Goal: Task Accomplishment & Management: Manage account settings

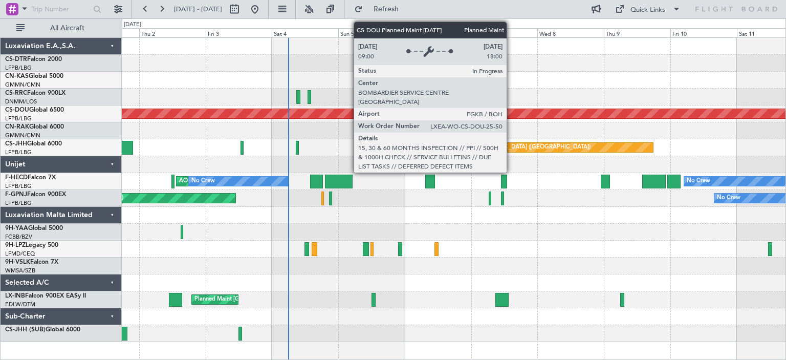
click at [344, 115] on div "Planned Maint London (Biggin Hill)" at bounding box center [454, 113] width 1990 height 9
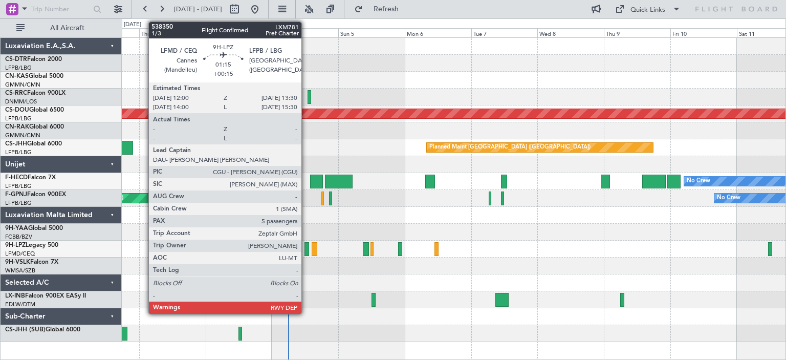
click at [307, 251] on div at bounding box center [306, 249] width 5 height 14
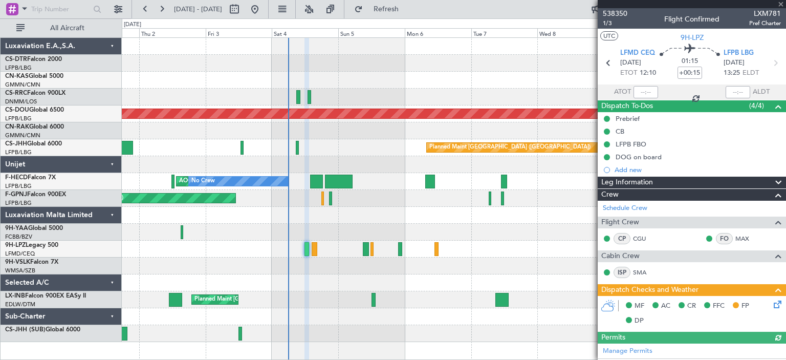
scroll to position [51, 0]
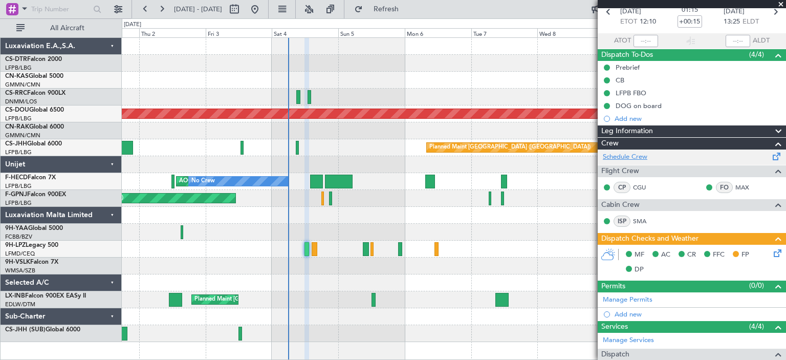
click at [620, 156] on link "Schedule Crew" at bounding box center [625, 157] width 45 height 10
click at [779, 3] on span at bounding box center [780, 4] width 10 height 9
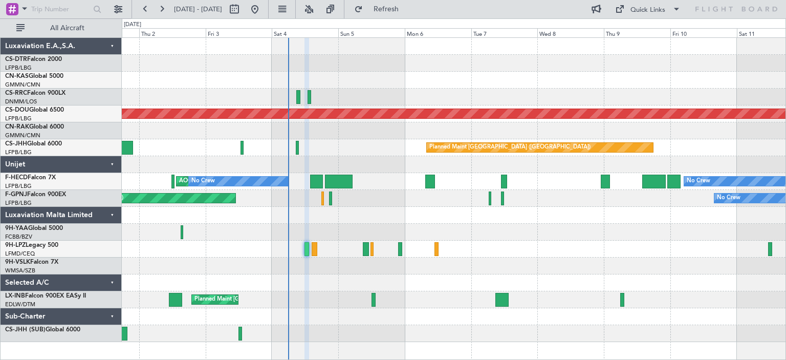
type input "0"
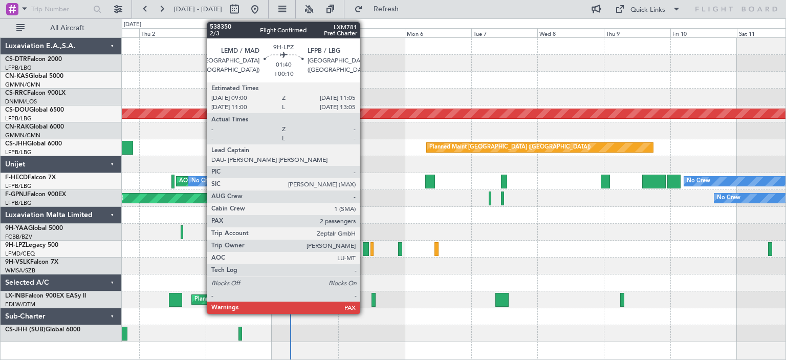
click at [364, 252] on div at bounding box center [366, 249] width 6 height 14
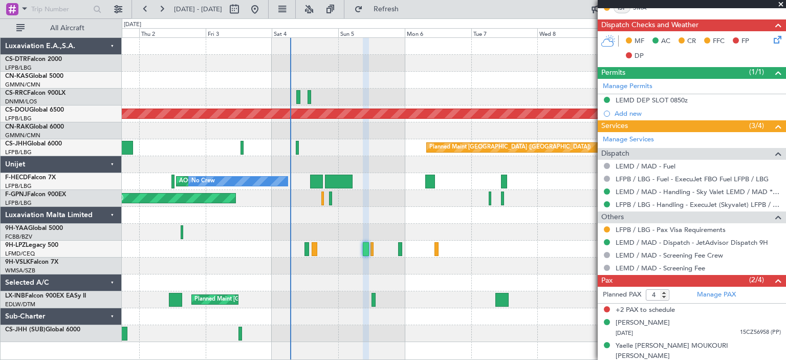
scroll to position [265, 0]
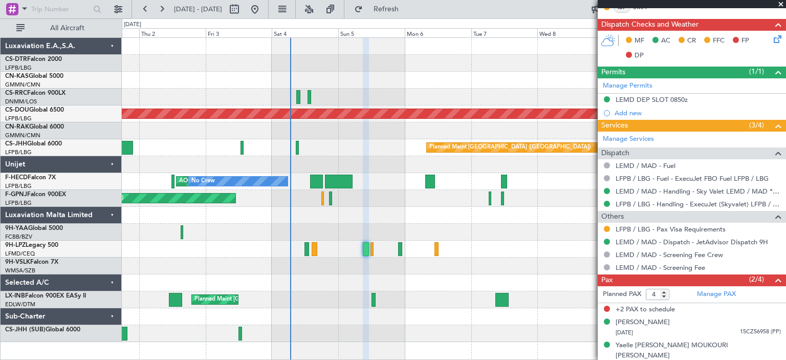
click at [780, 6] on span at bounding box center [780, 4] width 10 height 9
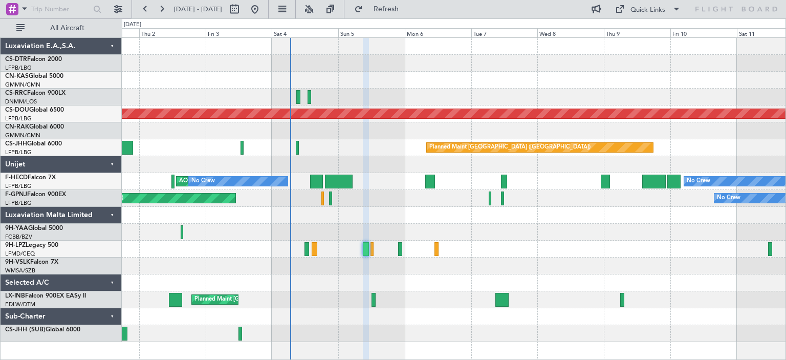
type input "0"
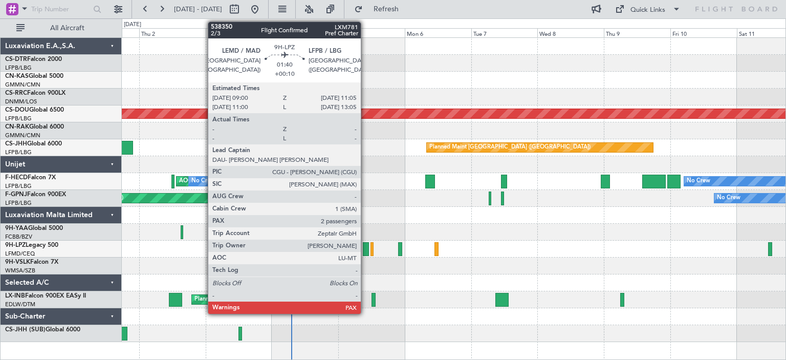
click at [365, 251] on div at bounding box center [366, 249] width 6 height 14
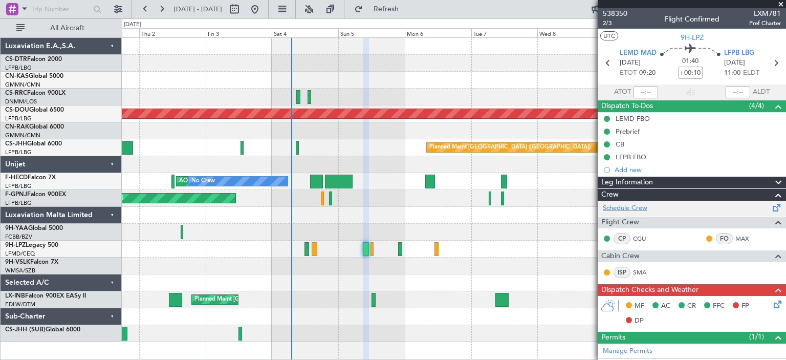
click at [639, 210] on link "Schedule Crew" at bounding box center [625, 208] width 45 height 10
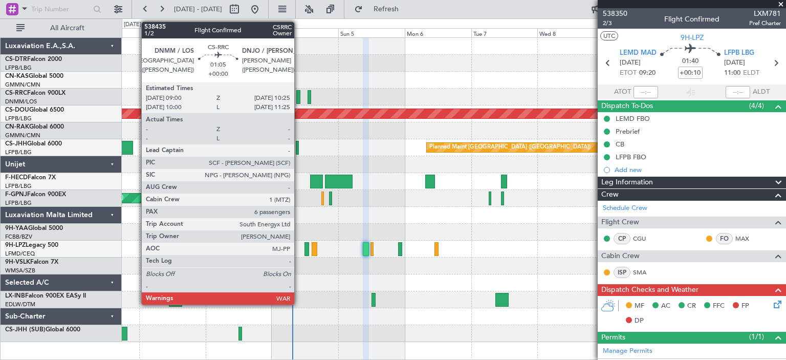
click at [299, 100] on div at bounding box center [298, 97] width 4 height 14
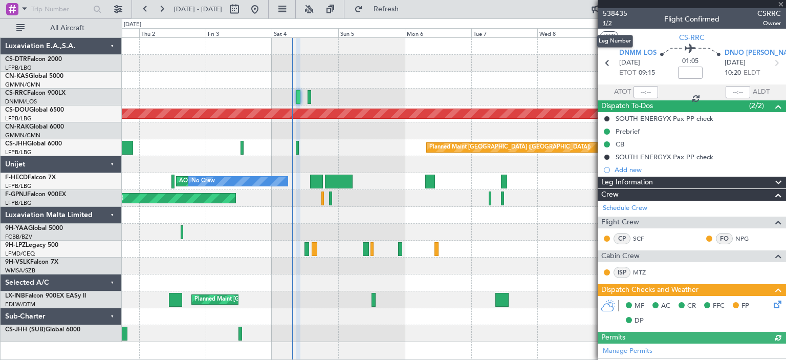
click at [608, 23] on span "1/2" at bounding box center [615, 23] width 25 height 9
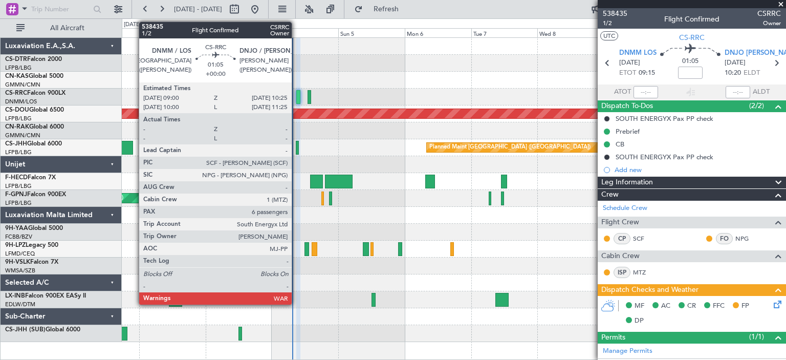
click at [296, 99] on div at bounding box center [298, 97] width 4 height 14
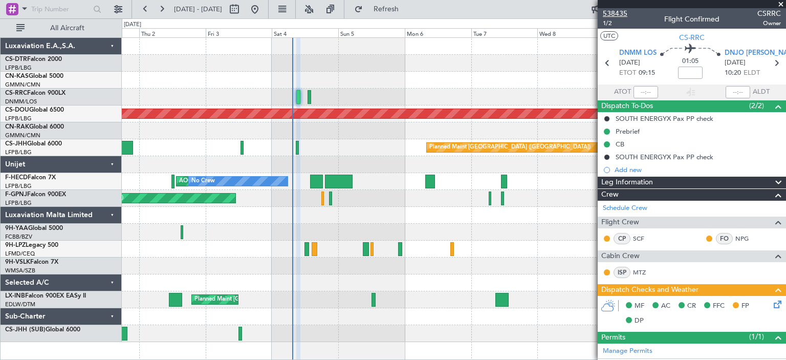
click at [608, 14] on span "538435" at bounding box center [615, 13] width 25 height 11
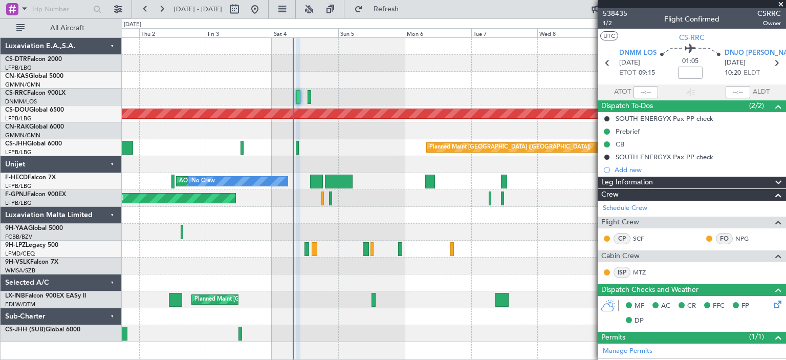
click at [783, 2] on span at bounding box center [780, 4] width 10 height 9
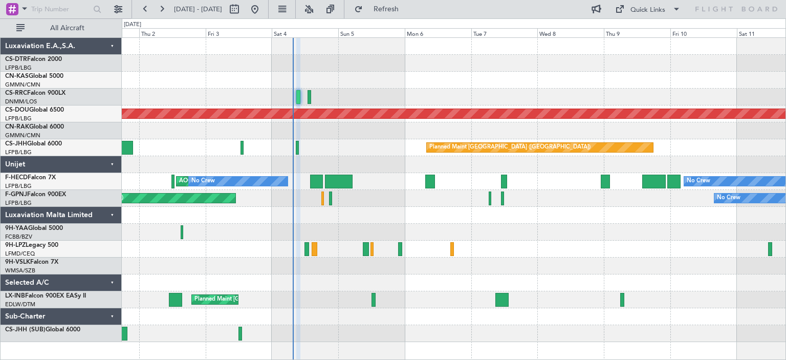
type input "0"
click at [252, 342] on div "Planned Maint London (Biggin Hill) Planned Maint Paris (Le Bourget) No Crew AOG…" at bounding box center [454, 198] width 664 height 322
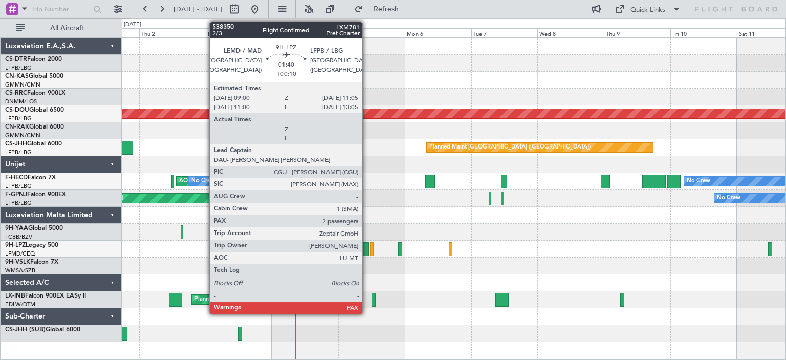
click at [367, 252] on div at bounding box center [366, 249] width 6 height 14
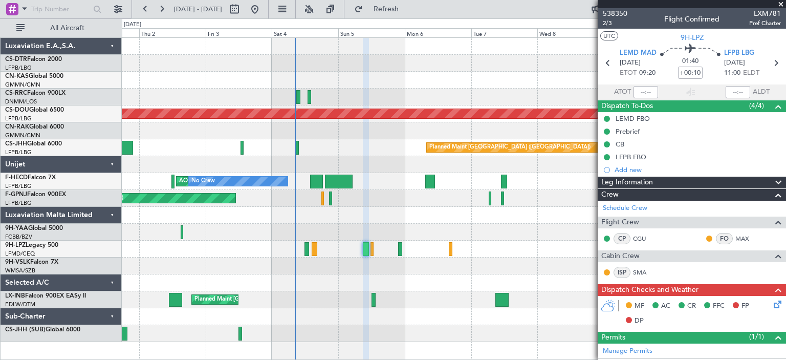
click at [782, 5] on span at bounding box center [780, 4] width 10 height 9
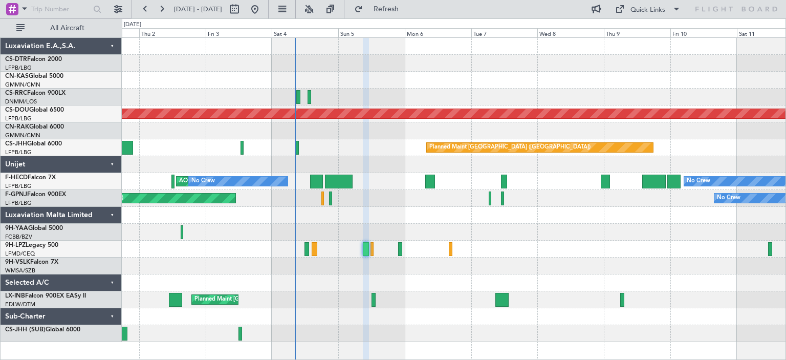
type input "0"
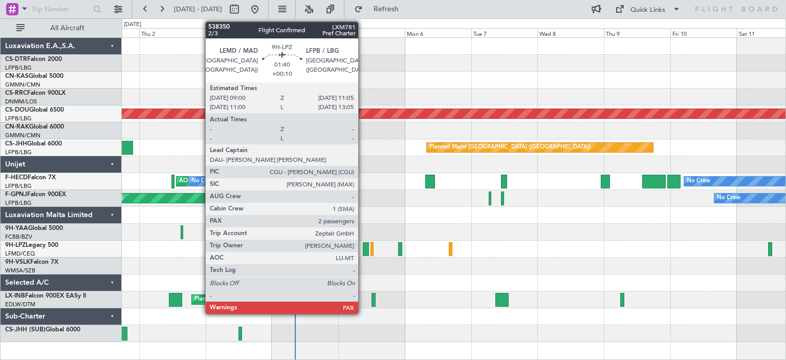
click at [363, 251] on div at bounding box center [366, 249] width 6 height 14
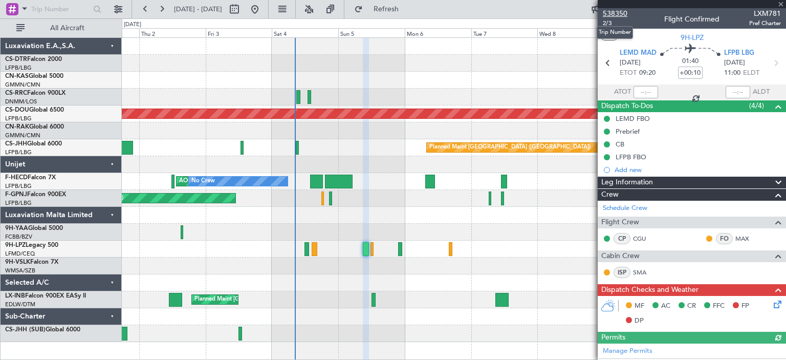
click at [609, 14] on span "538350" at bounding box center [615, 13] width 25 height 11
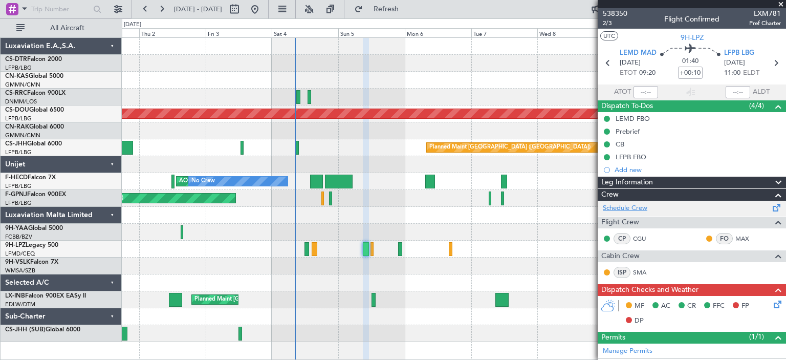
click at [624, 208] on link "Schedule Crew" at bounding box center [625, 208] width 45 height 10
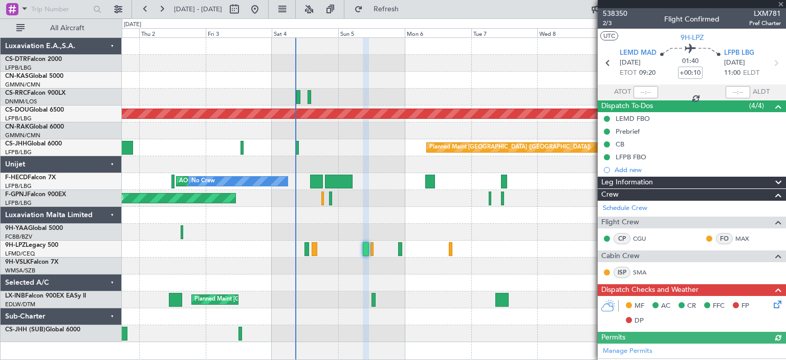
click at [780, 5] on div at bounding box center [691, 4] width 188 height 8
click at [779, 2] on span at bounding box center [780, 4] width 10 height 9
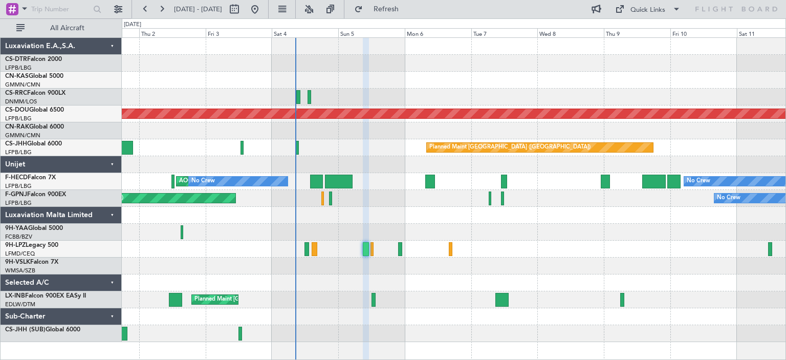
type input "0"
click at [674, 8] on span at bounding box center [676, 9] width 12 height 12
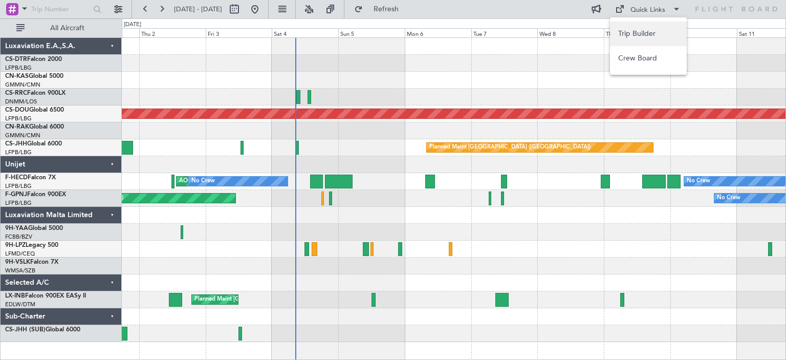
click at [641, 32] on button "Trip Builder" at bounding box center [648, 33] width 77 height 25
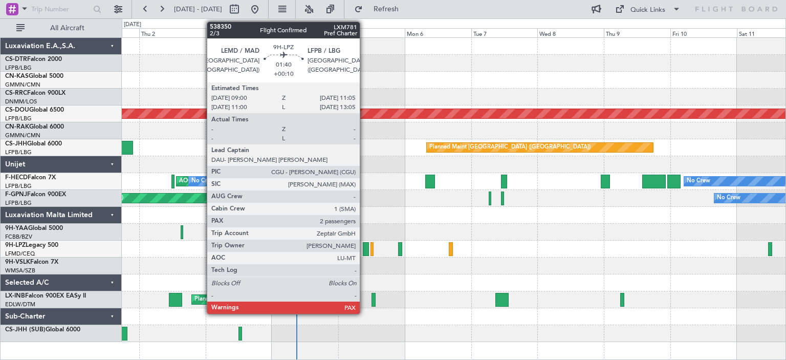
click at [364, 250] on div at bounding box center [366, 249] width 6 height 14
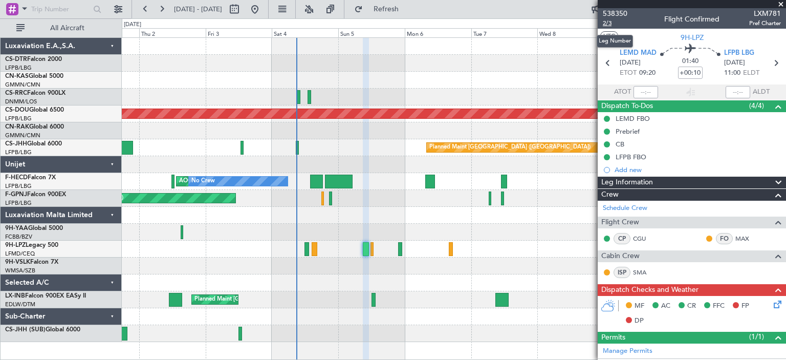
click at [606, 24] on span "2/3" at bounding box center [615, 23] width 25 height 9
click at [625, 204] on link "Schedule Crew" at bounding box center [625, 208] width 45 height 10
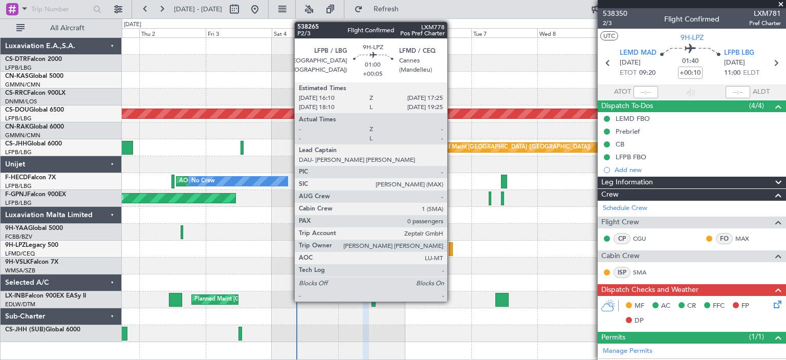
click at [452, 253] on div at bounding box center [451, 249] width 4 height 14
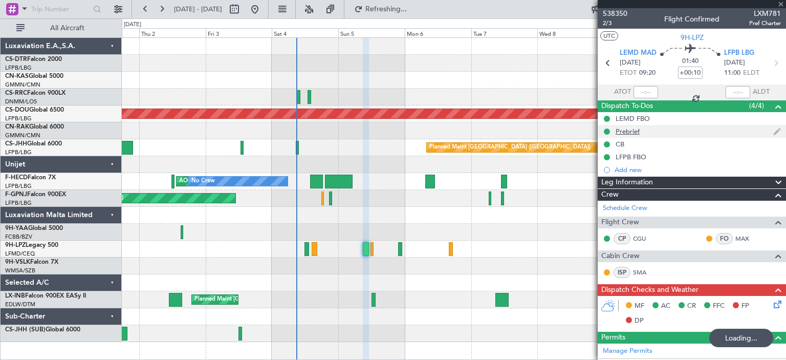
type input "+00:05"
type input "0"
type input "+00:10"
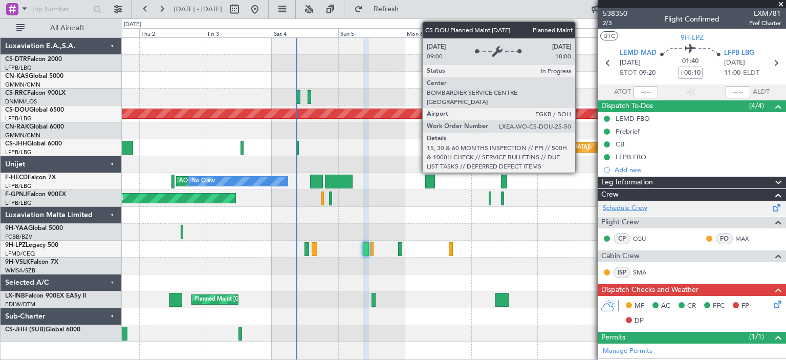
click at [629, 209] on link "Schedule Crew" at bounding box center [625, 208] width 45 height 10
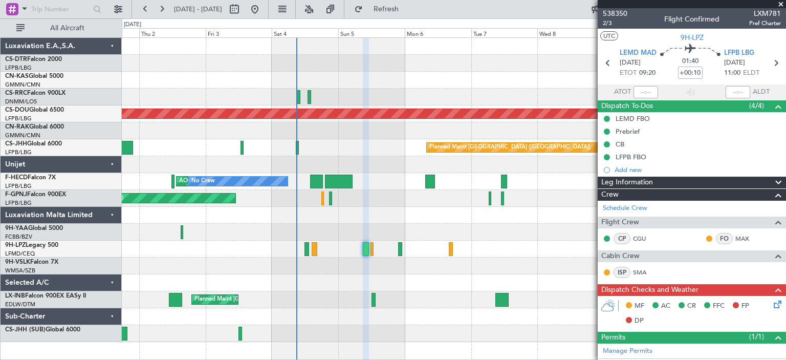
click at [782, 5] on span at bounding box center [780, 4] width 10 height 9
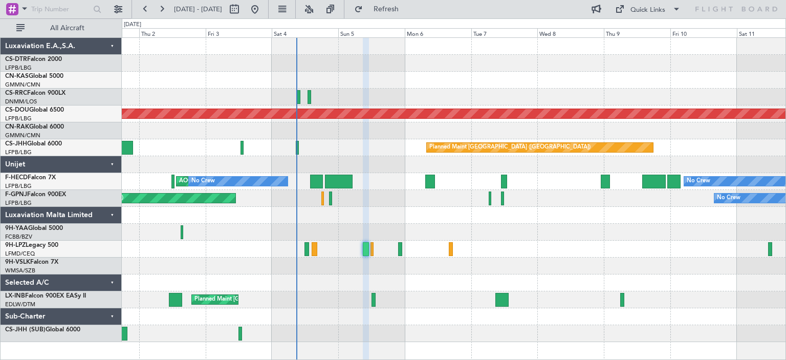
type input "0"
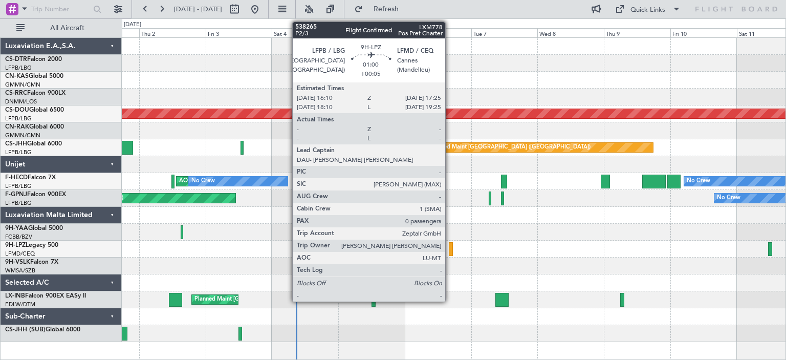
click at [449, 252] on div at bounding box center [451, 249] width 4 height 14
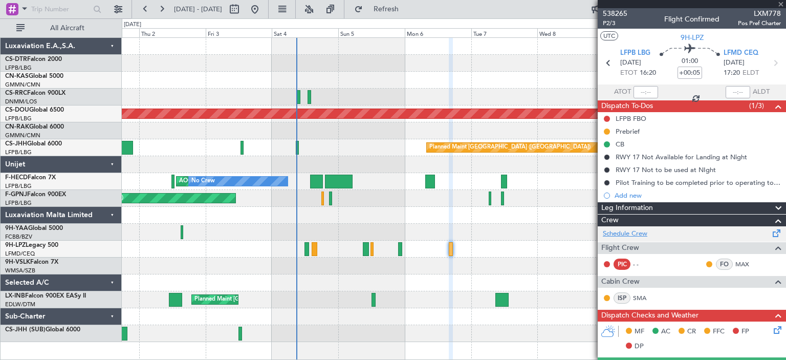
click at [615, 234] on link "Schedule Crew" at bounding box center [625, 234] width 45 height 10
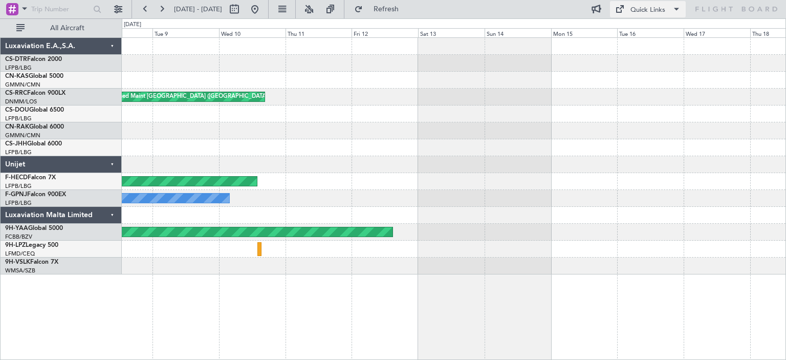
click at [675, 11] on span at bounding box center [676, 9] width 12 height 12
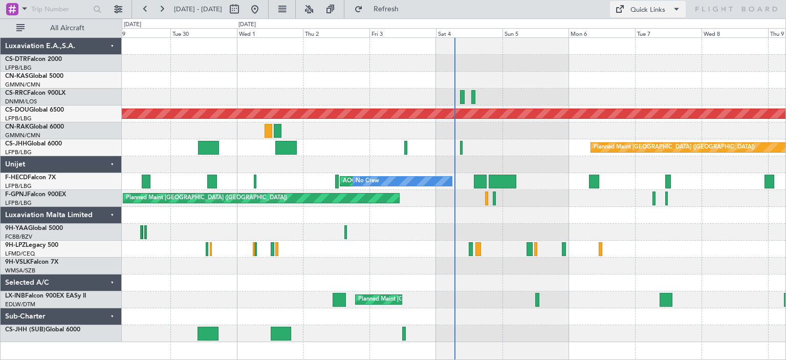
click at [676, 8] on span at bounding box center [676, 9] width 12 height 12
click at [265, 53] on div at bounding box center [393, 180] width 786 height 360
click at [675, 8] on span at bounding box center [676, 9] width 12 height 12
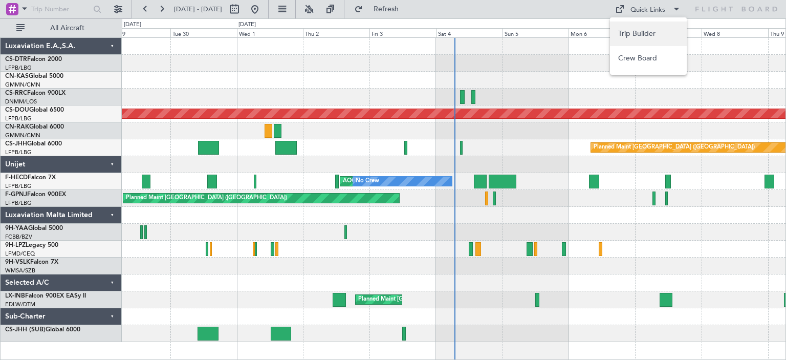
click at [651, 36] on button "Trip Builder" at bounding box center [648, 33] width 77 height 25
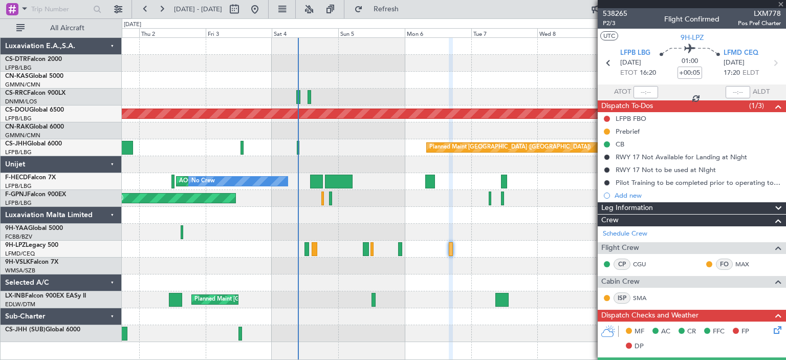
click at [782, 4] on div at bounding box center [691, 4] width 188 height 8
click at [780, 2] on span at bounding box center [780, 4] width 10 height 9
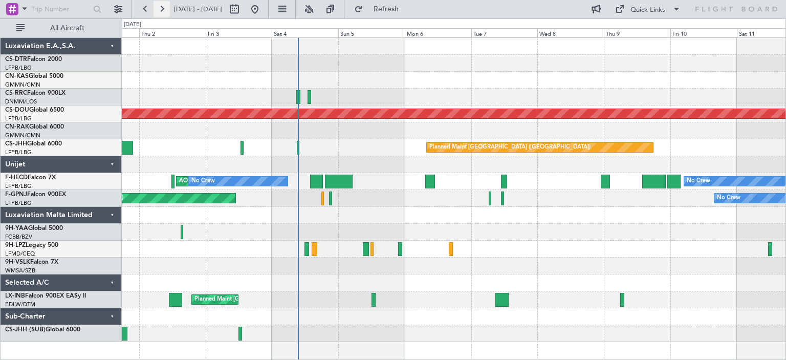
click at [164, 10] on button at bounding box center [161, 9] width 16 height 16
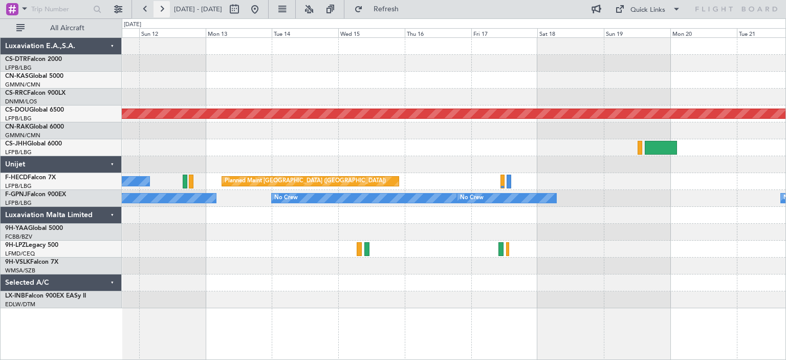
click at [164, 10] on button at bounding box center [161, 9] width 16 height 16
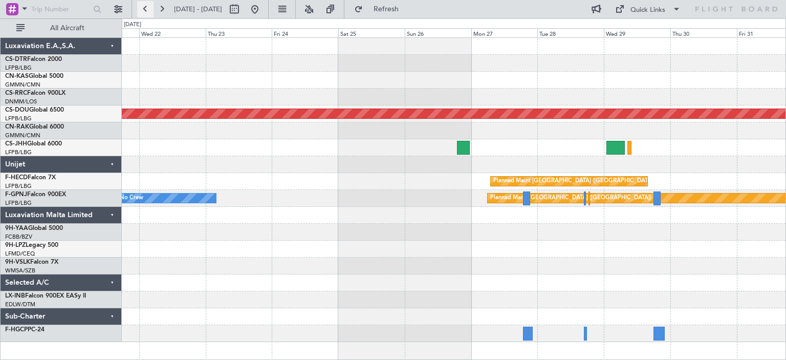
click at [146, 9] on button at bounding box center [145, 9] width 16 height 16
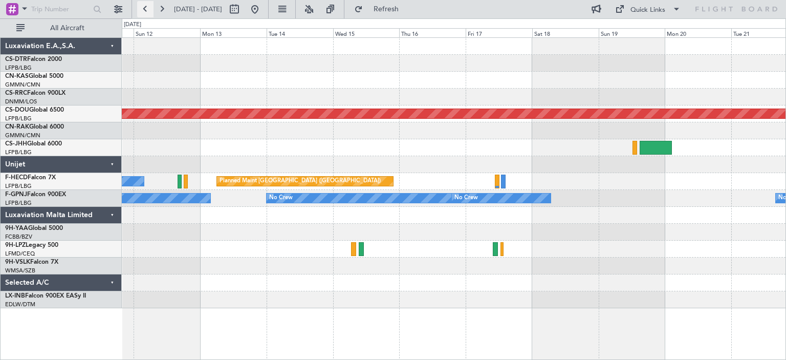
click at [146, 9] on button at bounding box center [145, 9] width 16 height 16
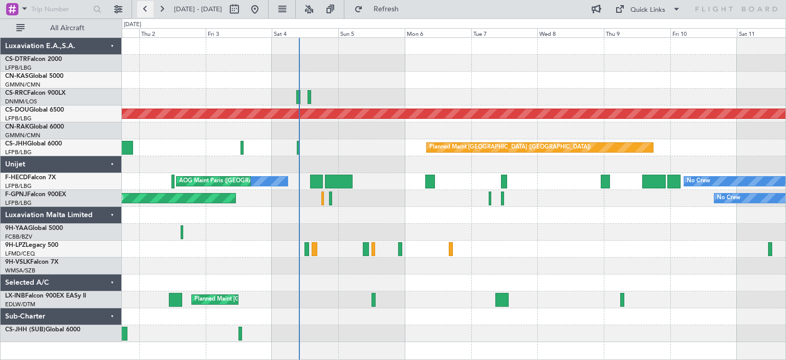
click at [145, 11] on button at bounding box center [145, 9] width 16 height 16
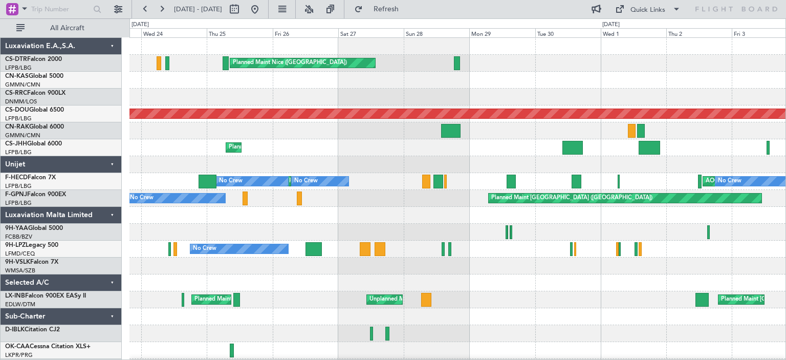
click at [354, 143] on div "Planned Maint Nice ([GEOGRAPHIC_DATA]) Planned Maint Sofia AOG Maint Sofia Plan…" at bounding box center [457, 207] width 656 height 338
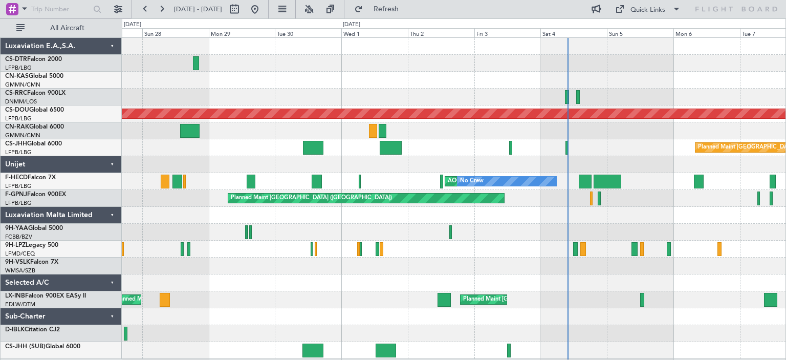
click at [241, 152] on div "Planned Maint Nice ([GEOGRAPHIC_DATA]) Planned Maint [GEOGRAPHIC_DATA] ([GEOGRA…" at bounding box center [453, 198] width 663 height 321
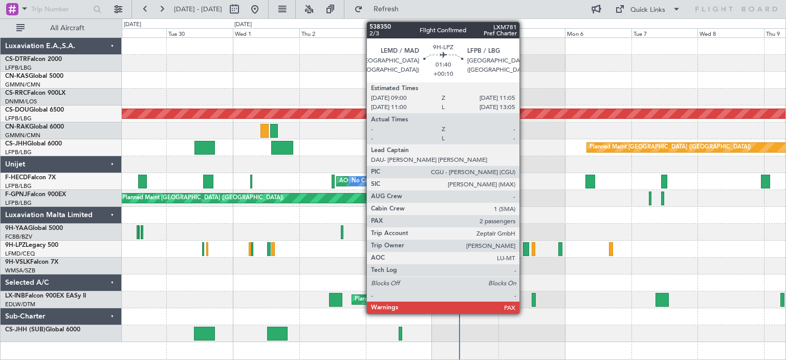
click at [524, 252] on div at bounding box center [526, 249] width 6 height 14
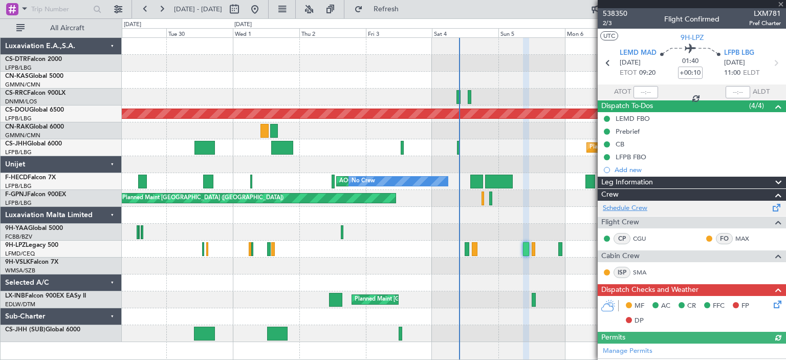
click at [626, 208] on link "Schedule Crew" at bounding box center [625, 208] width 45 height 10
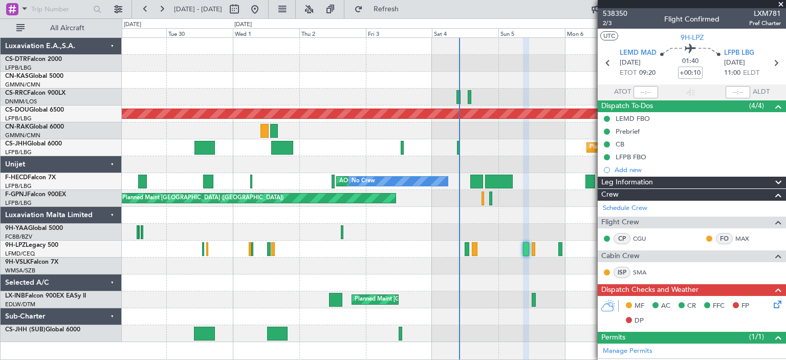
click at [781, 1] on span at bounding box center [780, 4] width 10 height 9
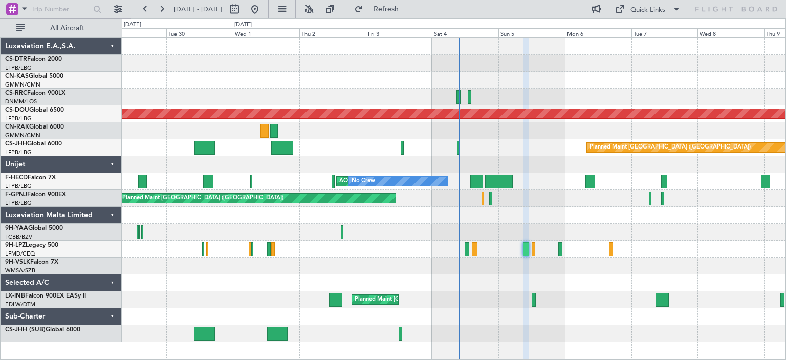
type input "0"
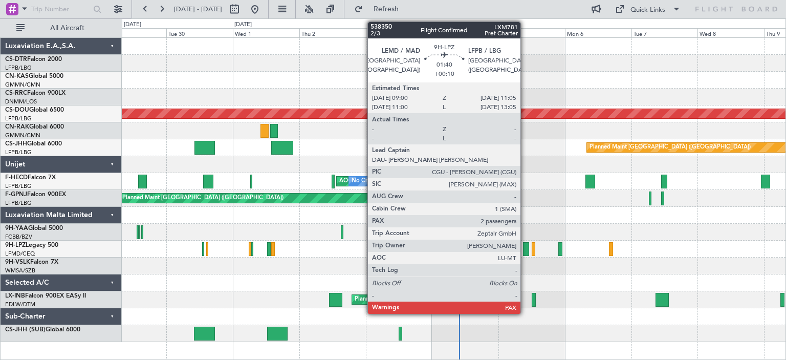
click at [525, 250] on div at bounding box center [526, 249] width 6 height 14
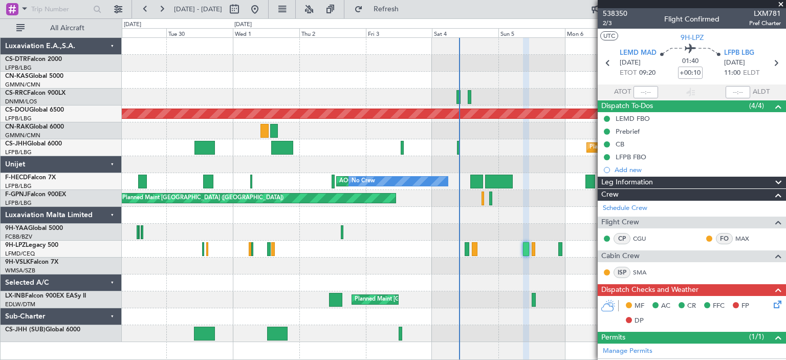
drag, startPoint x: 781, startPoint y: 4, endPoint x: 759, endPoint y: 107, distance: 106.0
click at [780, 4] on span at bounding box center [780, 4] width 10 height 9
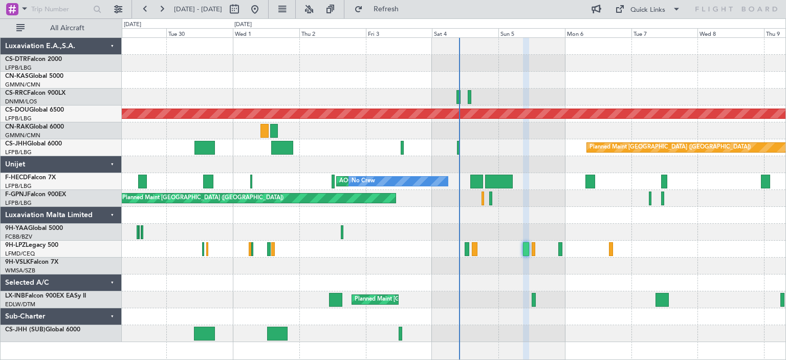
type input "0"
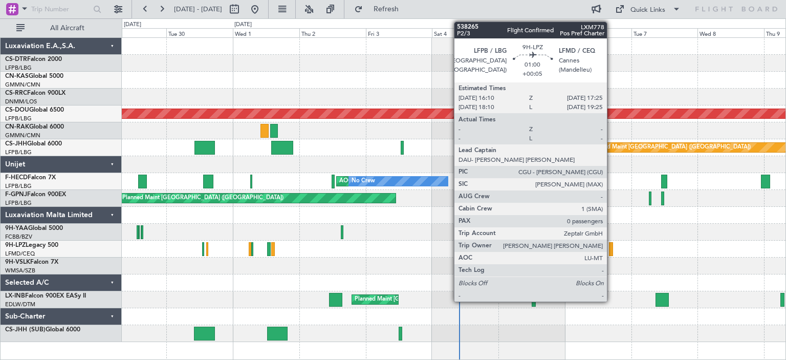
click at [611, 251] on div at bounding box center [611, 249] width 4 height 14
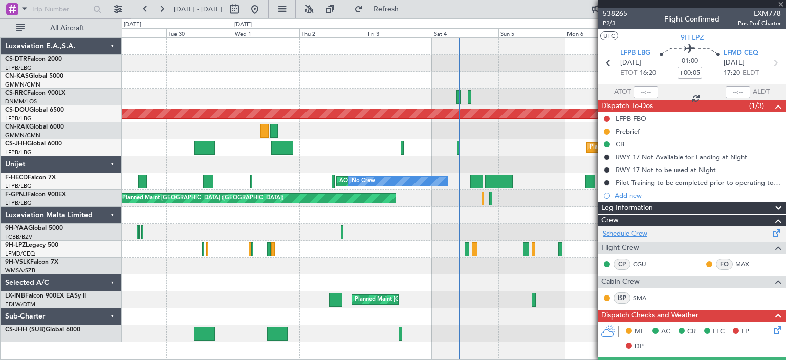
click at [626, 233] on link "Schedule Crew" at bounding box center [625, 234] width 45 height 10
drag, startPoint x: 783, startPoint y: 5, endPoint x: 775, endPoint y: 11, distance: 9.1
click at [780, 7] on div at bounding box center [691, 4] width 188 height 8
drag, startPoint x: 782, startPoint y: 4, endPoint x: 764, endPoint y: 14, distance: 20.6
click at [779, 6] on div at bounding box center [691, 4] width 188 height 8
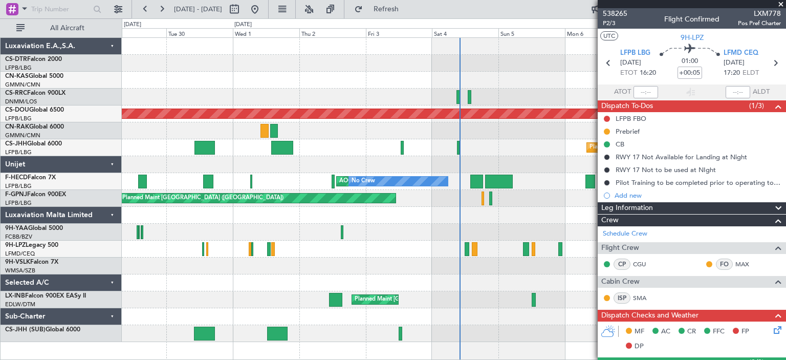
click at [779, 3] on span at bounding box center [780, 4] width 10 height 9
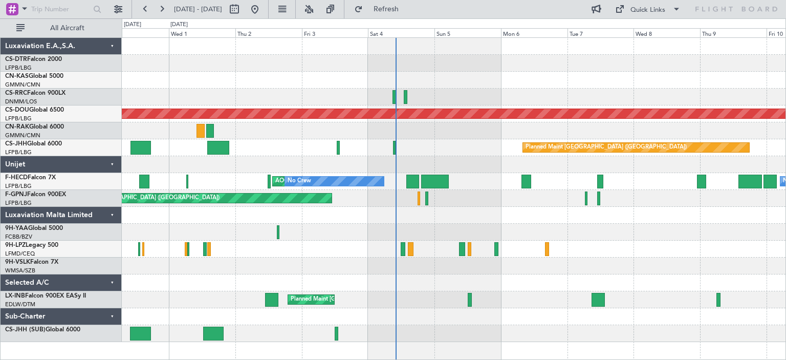
click at [463, 129] on div at bounding box center [453, 130] width 663 height 17
